Goal: Find specific page/section: Find specific page/section

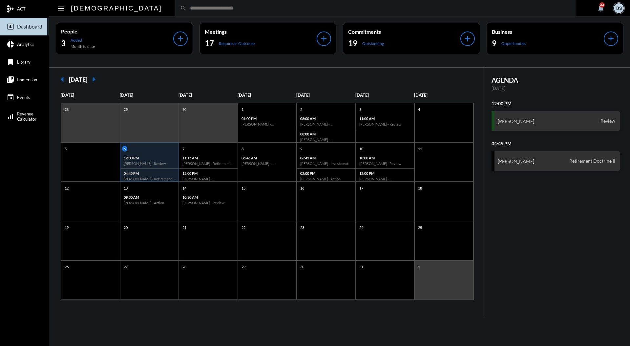
click at [266, 7] on input "text" at bounding box center [379, 8] width 384 height 6
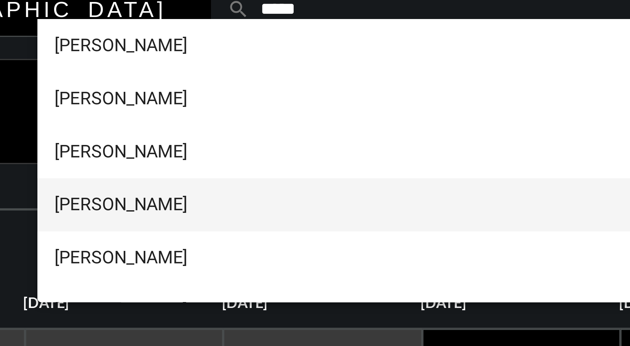
type input "*****"
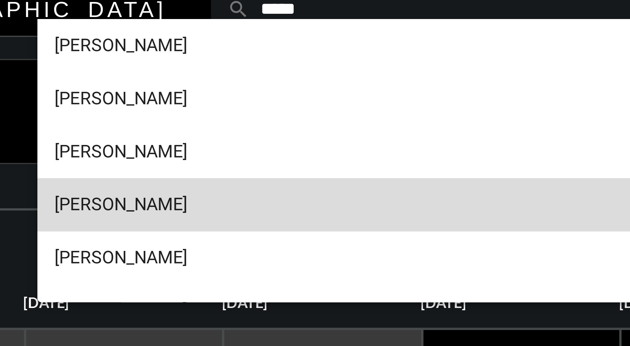
click at [174, 65] on span "[PERSON_NAME]" at bounding box center [347, 66] width 437 height 16
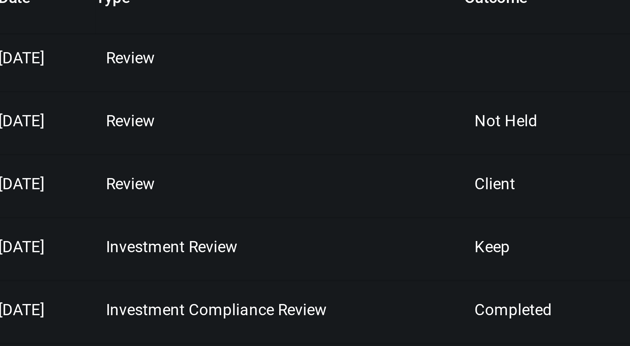
scroll to position [2, 0]
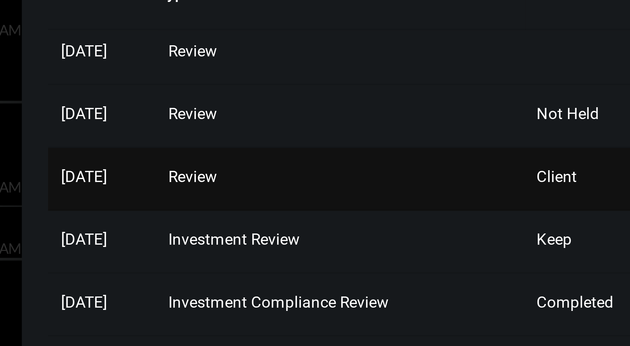
click at [523, 159] on span "Client" at bounding box center [518, 161] width 10 height 5
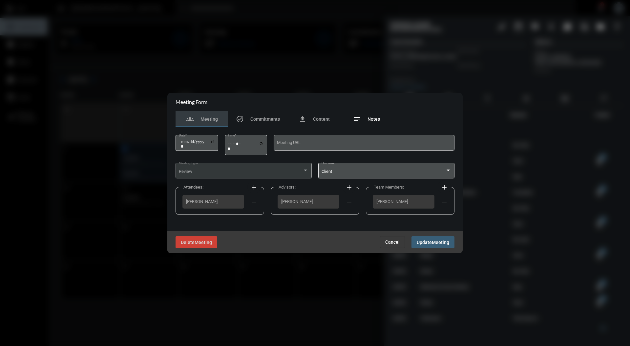
click at [371, 112] on div "notes Notes" at bounding box center [367, 119] width 53 height 16
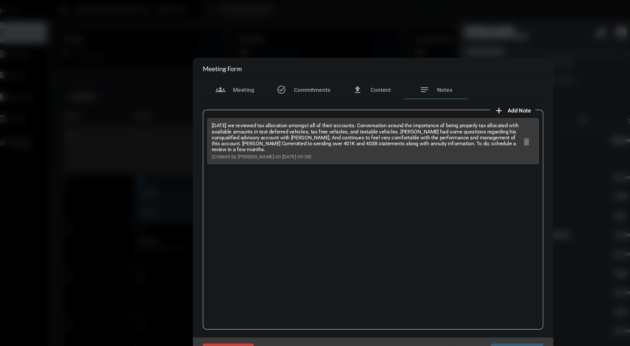
click at [495, 122] on div at bounding box center [315, 173] width 630 height 346
click at [306, 28] on div at bounding box center [315, 173] width 630 height 346
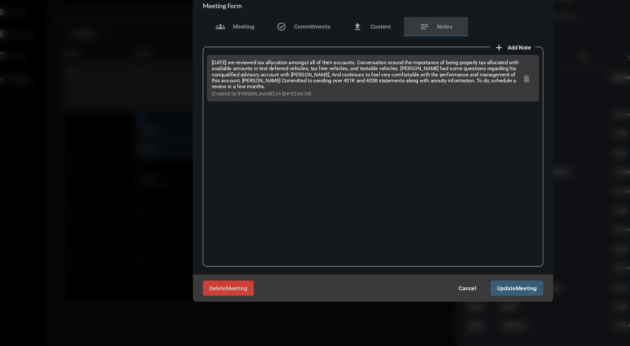
click at [394, 288] on span "Cancel" at bounding box center [393, 287] width 14 height 5
